Goal: Task Accomplishment & Management: Use online tool/utility

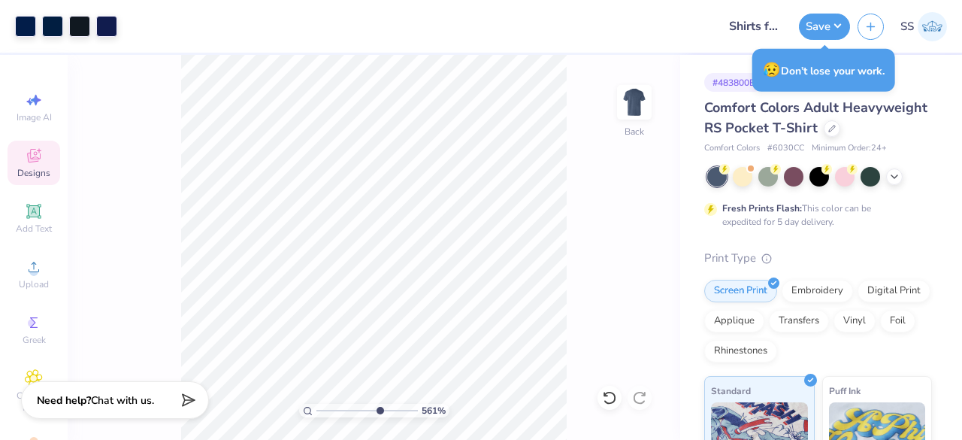
drag, startPoint x: 320, startPoint y: 409, endPoint x: 378, endPoint y: 409, distance: 57.9
click at [378, 409] on input "range" at bounding box center [366, 411] width 101 height 14
drag, startPoint x: 380, startPoint y: 408, endPoint x: 313, endPoint y: 392, distance: 68.7
type input "1"
click at [316, 404] on input "range" at bounding box center [366, 411] width 101 height 14
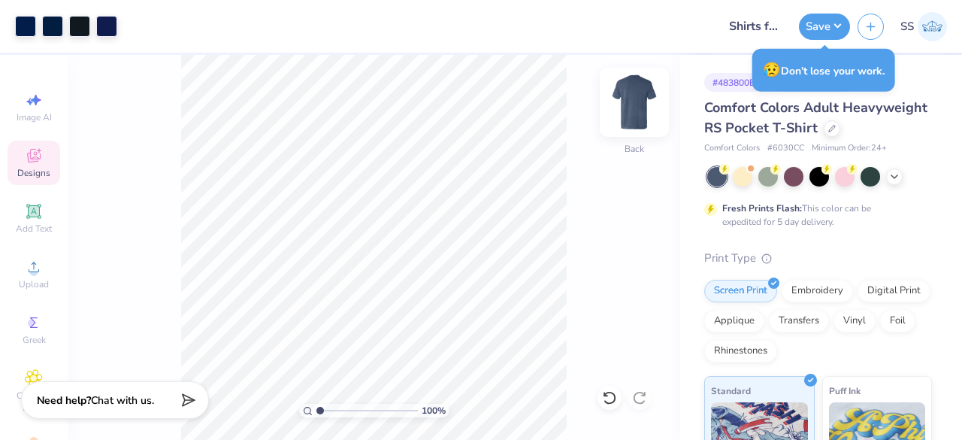
click at [646, 92] on img at bounding box center [634, 102] width 60 height 60
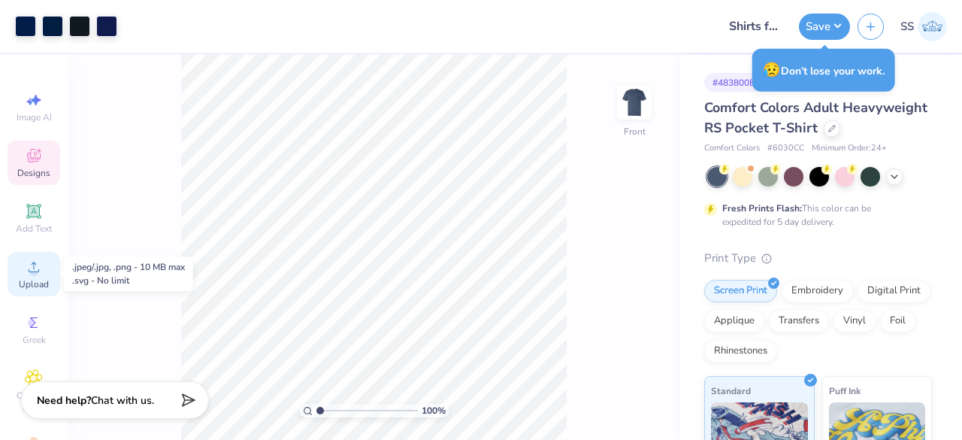
click at [32, 284] on span "Upload" at bounding box center [34, 284] width 30 height 12
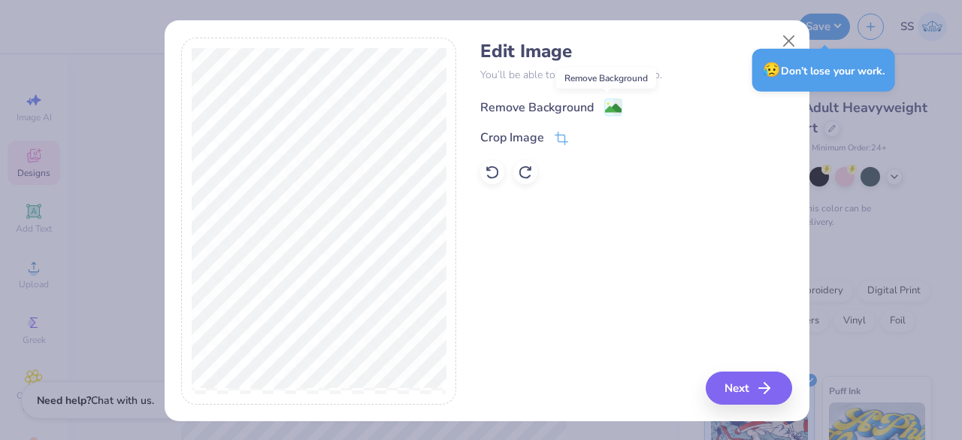
click at [607, 110] on image at bounding box center [613, 108] width 17 height 17
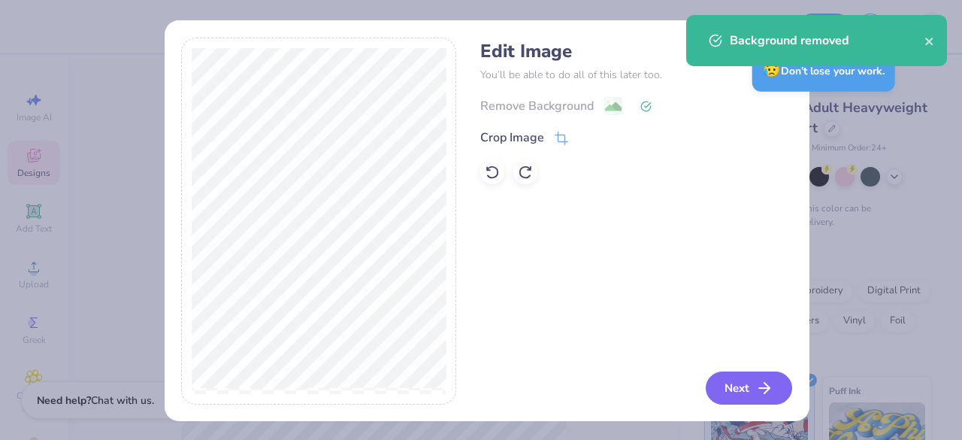
click at [734, 384] on button "Next" at bounding box center [749, 387] width 86 height 33
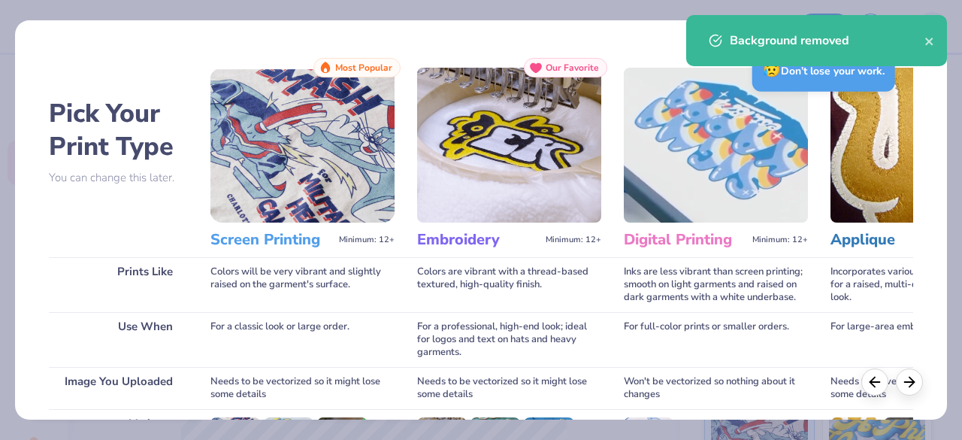
scroll to position [234, 0]
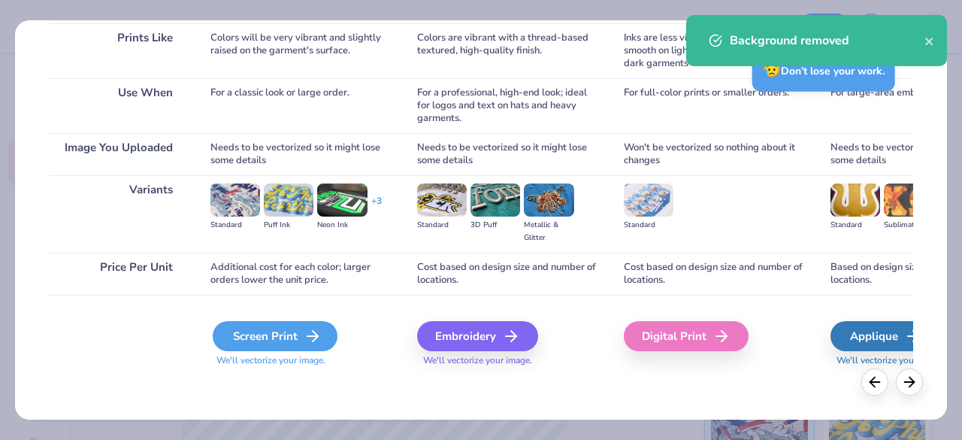
click at [316, 328] on icon at bounding box center [313, 336] width 18 height 18
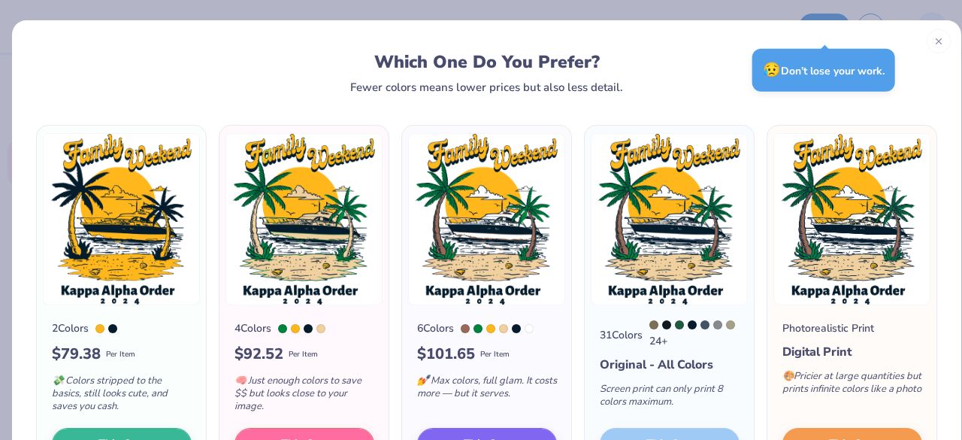
scroll to position [65, 0]
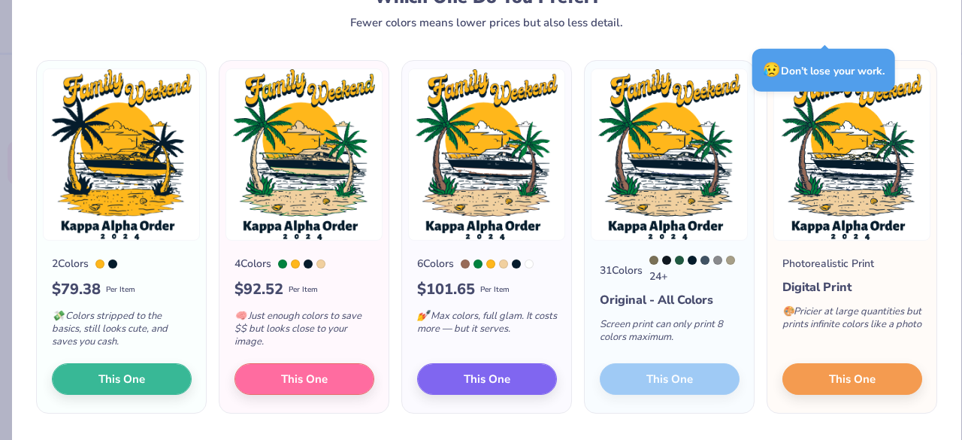
click at [295, 398] on div "4 Colors $ 92.52 Per Item 🧠 Just enough colors to save $$ but looks close to yo…" at bounding box center [303, 327] width 169 height 172
click at [302, 371] on span "This One" at bounding box center [304, 376] width 47 height 17
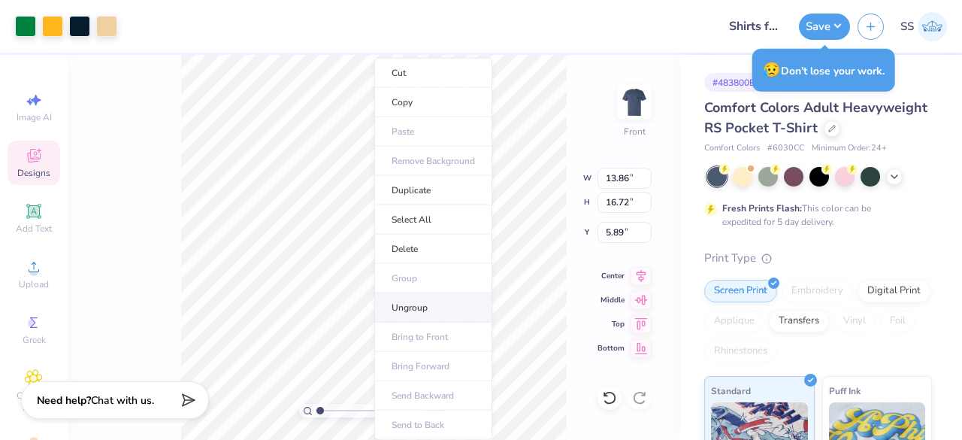
click at [406, 313] on li "Ungroup" at bounding box center [433, 307] width 118 height 29
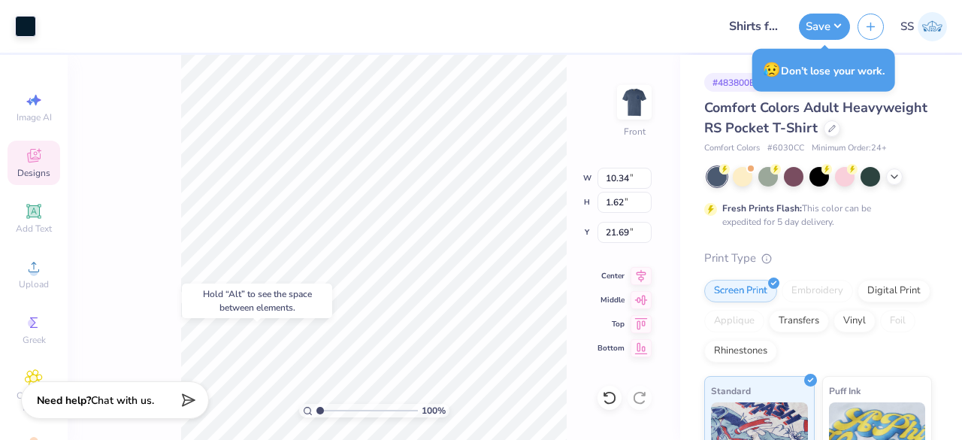
type input "21.69"
click at [606, 387] on div at bounding box center [610, 398] width 24 height 24
drag, startPoint x: 320, startPoint y: 408, endPoint x: 344, endPoint y: 413, distance: 24.5
type input "3.47"
click at [344, 413] on input "range" at bounding box center [366, 411] width 101 height 14
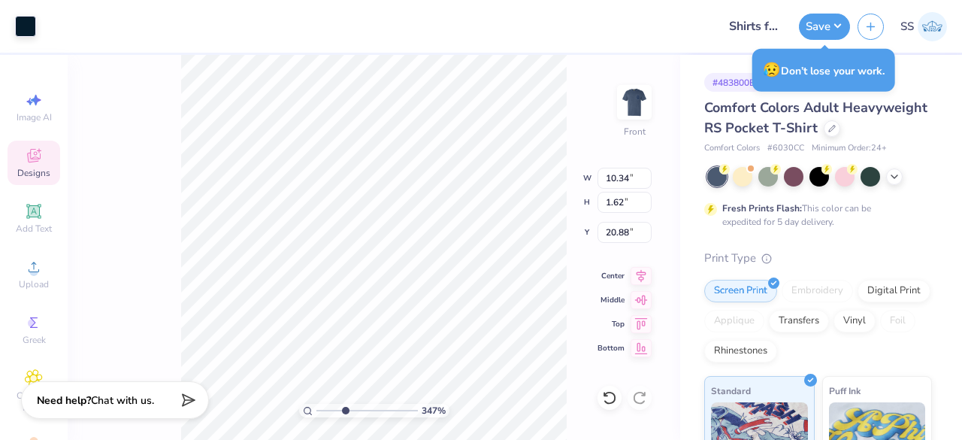
type input "20.88"
click at [622, 393] on div "347 % Front W 10.34 10.34 " H 1.62 1.62 " Y 20.88 20.88 " Center Middle Top Bot…" at bounding box center [374, 247] width 613 height 385
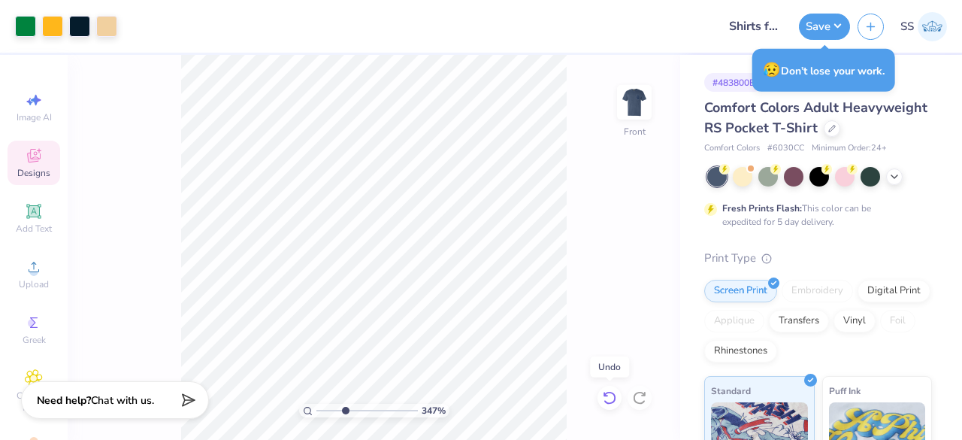
click at [614, 395] on icon at bounding box center [609, 398] width 13 height 14
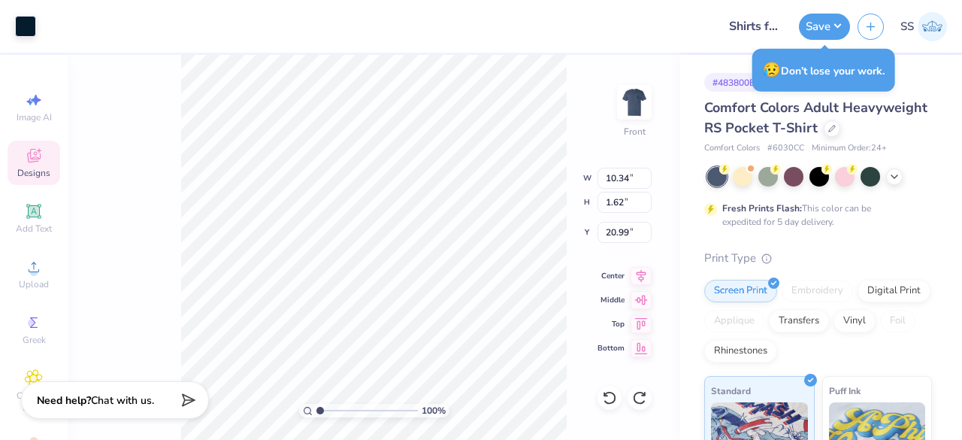
drag, startPoint x: 341, startPoint y: 410, endPoint x: 311, endPoint y: 410, distance: 30.1
type input "1"
click at [316, 410] on input "range" at bounding box center [366, 411] width 101 height 14
type input "9.93"
type input "7.00"
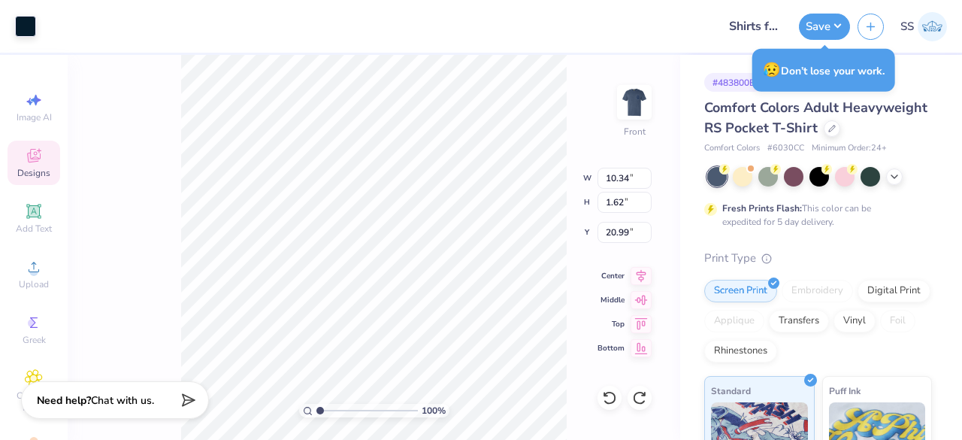
type input "7.17"
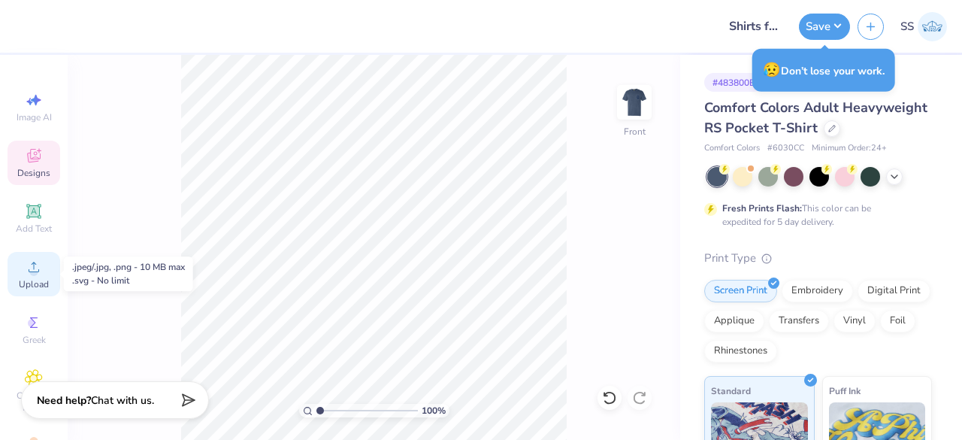
click at [44, 263] on div "Upload" at bounding box center [34, 274] width 53 height 44
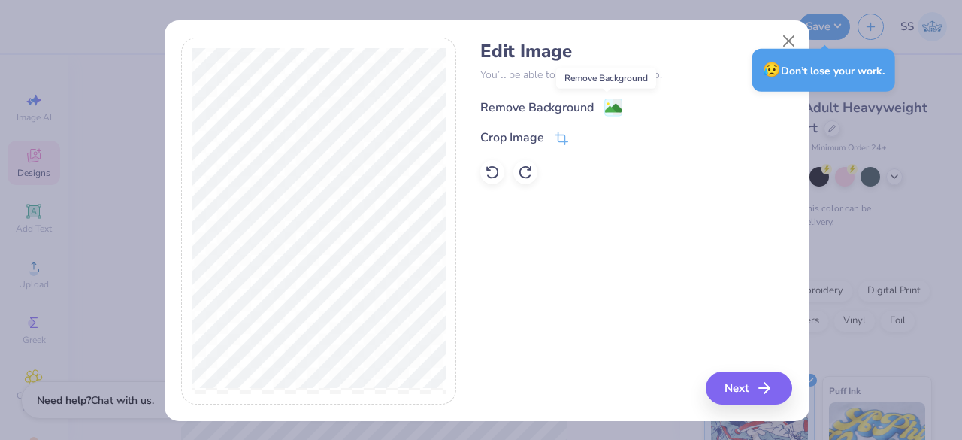
click at [605, 106] on image at bounding box center [613, 108] width 17 height 17
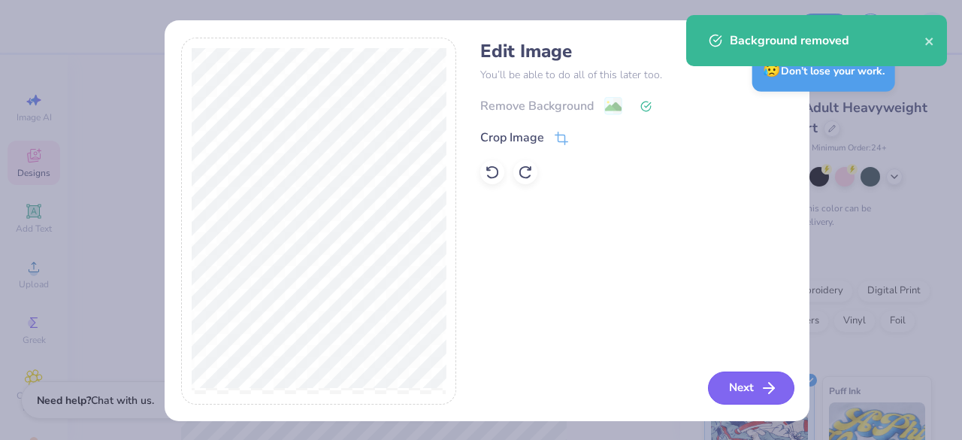
click at [734, 388] on button "Next" at bounding box center [751, 387] width 86 height 33
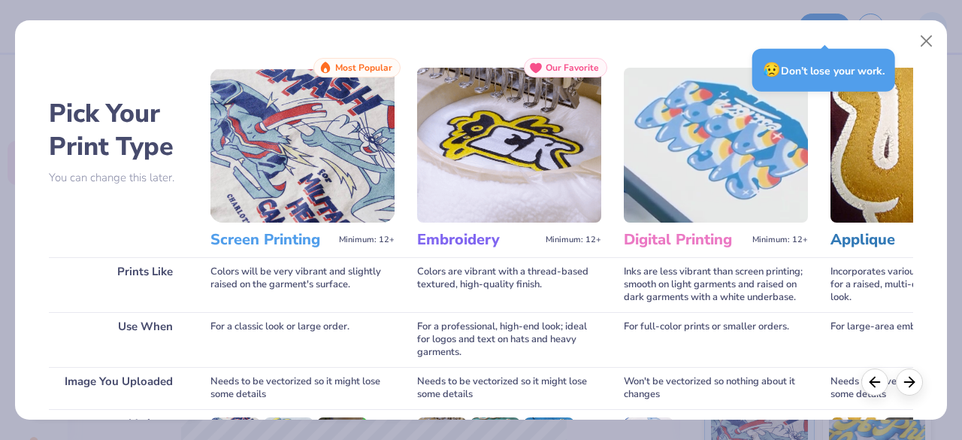
scroll to position [234, 0]
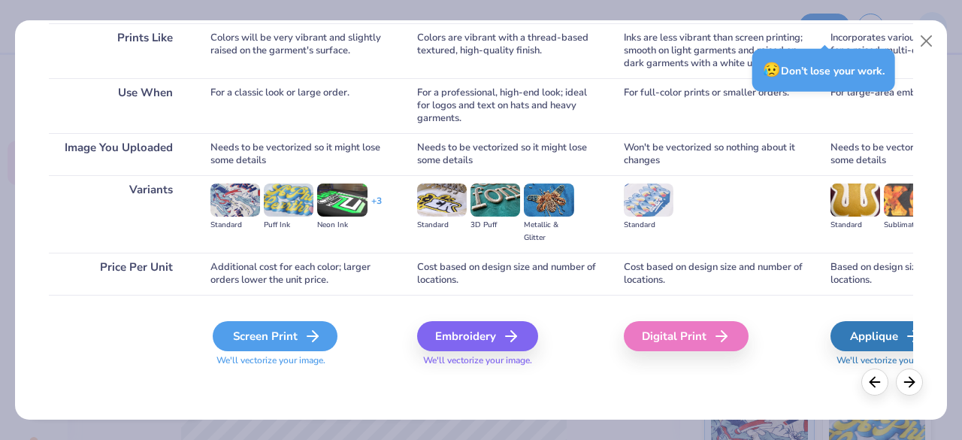
click at [283, 333] on div "Screen Print" at bounding box center [275, 336] width 125 height 30
